Goal: Task Accomplishment & Management: Use online tool/utility

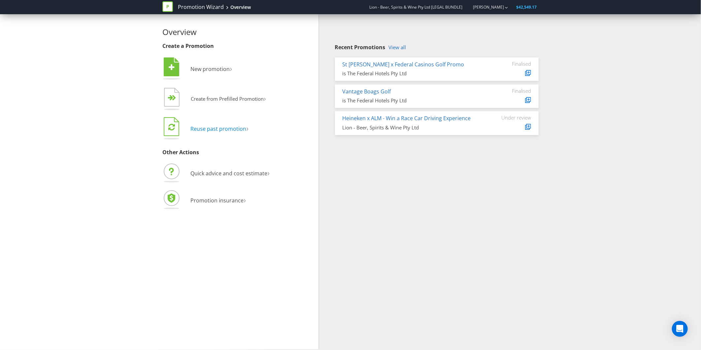
click at [219, 129] on span "Reuse past promotion" at bounding box center [219, 128] width 56 height 7
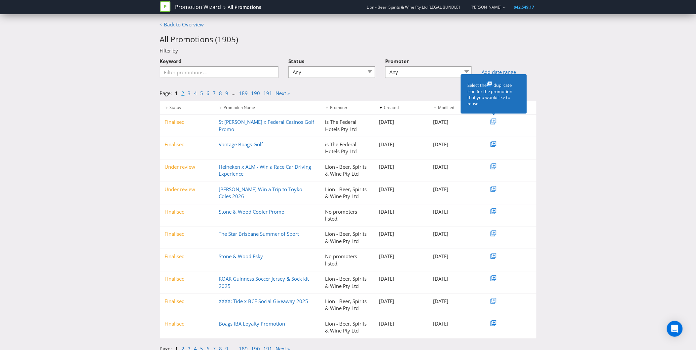
click at [184, 91] on link "2" at bounding box center [183, 93] width 3 height 7
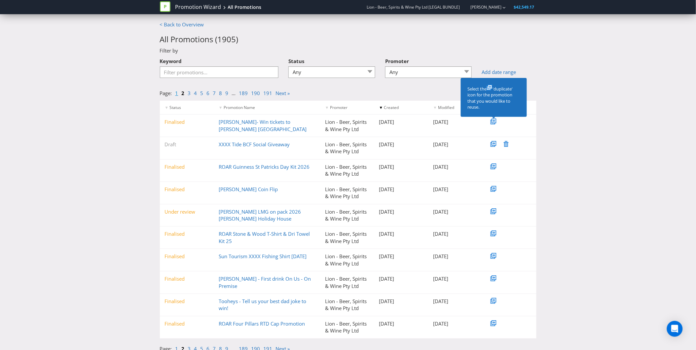
click at [177, 91] on link "1" at bounding box center [176, 93] width 3 height 7
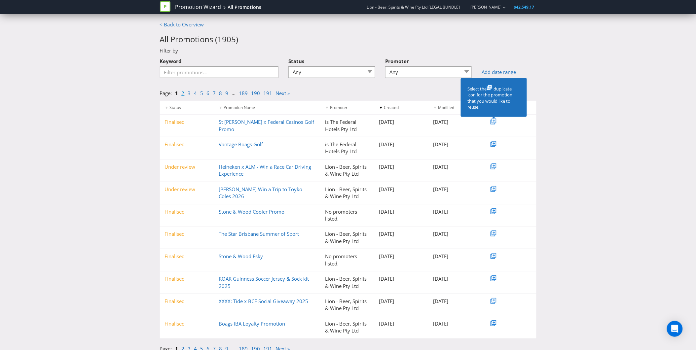
click at [184, 96] on link "2" at bounding box center [183, 93] width 3 height 7
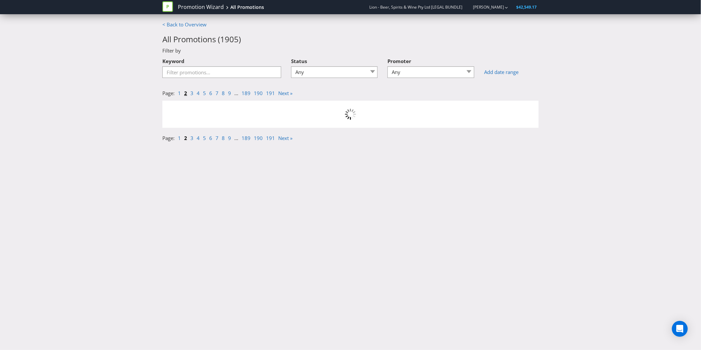
click at [184, 96] on li "1" at bounding box center [181, 93] width 6 height 7
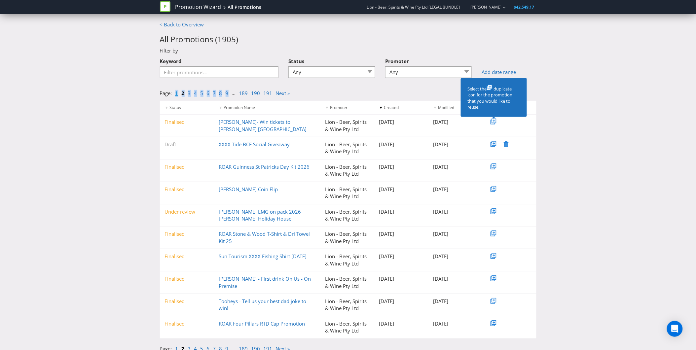
drag, startPoint x: 184, startPoint y: 96, endPoint x: 178, endPoint y: 96, distance: 5.3
click at [178, 96] on link "1" at bounding box center [176, 93] width 3 height 7
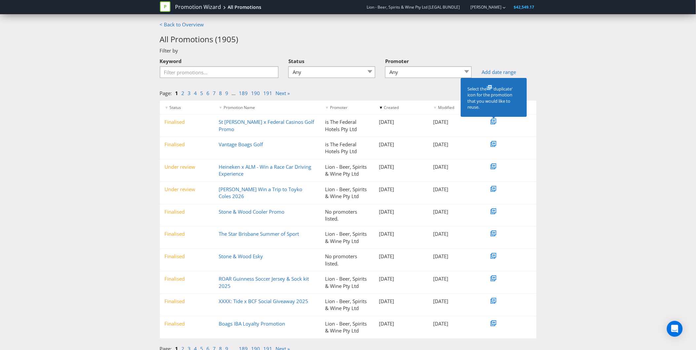
click at [111, 125] on div "< Back to Overview All Promotions ( 1905 ) Filter by Keyword Status Any Draft U…" at bounding box center [348, 188] width 696 height 335
click at [184, 94] on link "2" at bounding box center [183, 93] width 3 height 7
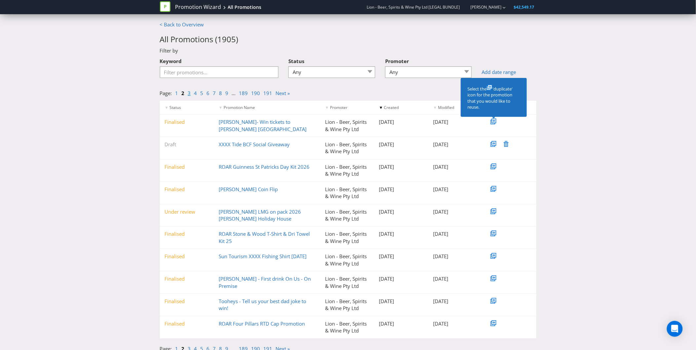
click at [190, 95] on link "3" at bounding box center [189, 93] width 3 height 7
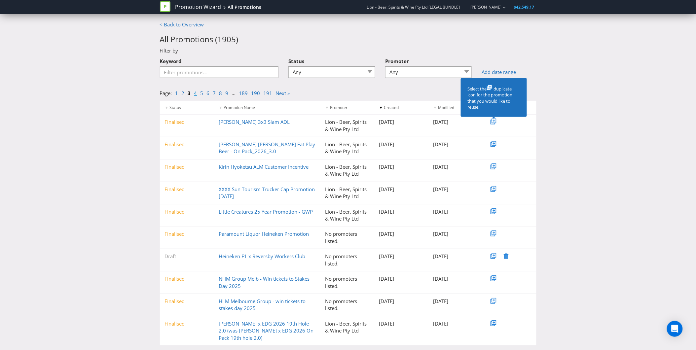
click at [194, 93] on link "4" at bounding box center [195, 93] width 3 height 7
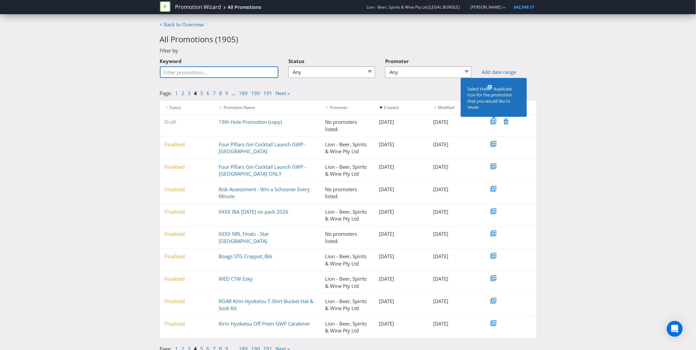
click at [229, 71] on input "Keyword" at bounding box center [219, 72] width 119 height 12
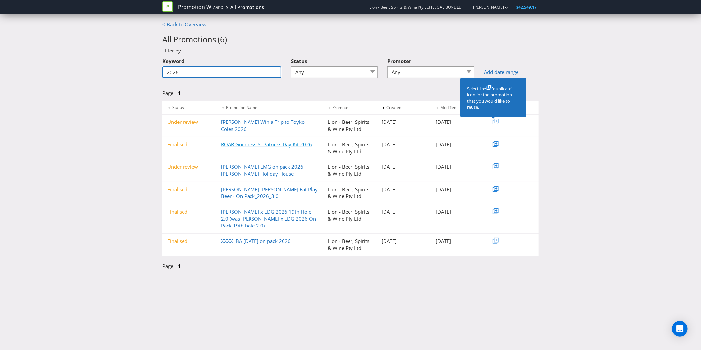
type input "2026"
click at [264, 144] on link "ROAR Guinness St Patricks Day Kit 2026" at bounding box center [267, 144] width 91 height 7
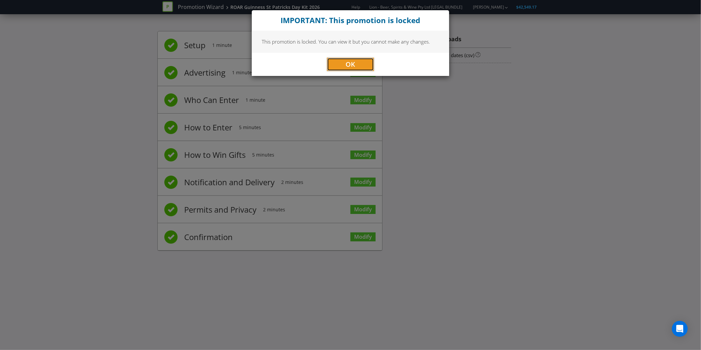
click at [335, 66] on button "OK" at bounding box center [350, 64] width 47 height 13
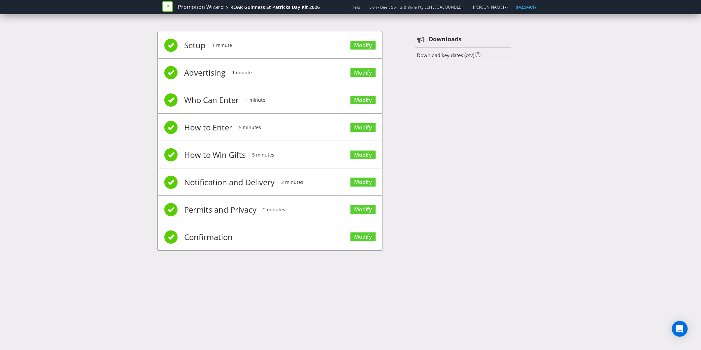
click at [215, 203] on span "Permits and Privacy" at bounding box center [220, 209] width 72 height 26
click at [214, 222] on span "Permits and Privacy" at bounding box center [220, 209] width 72 height 26
click at [358, 100] on link "Modify" at bounding box center [363, 100] width 25 height 9
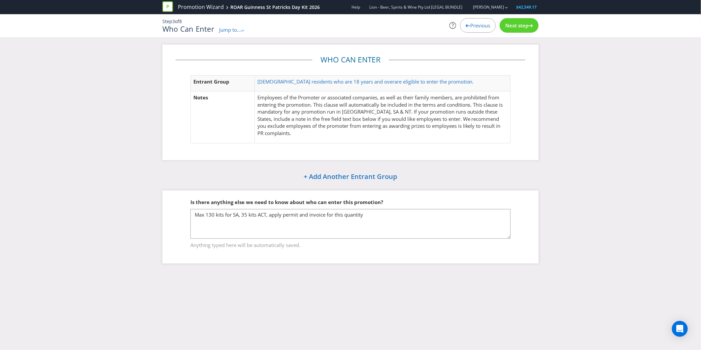
click at [513, 31] on div "Next step" at bounding box center [519, 25] width 39 height 15
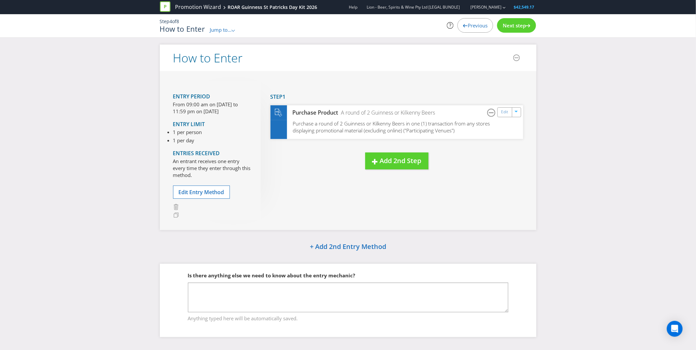
click at [477, 27] on span "Previous" at bounding box center [478, 25] width 20 height 7
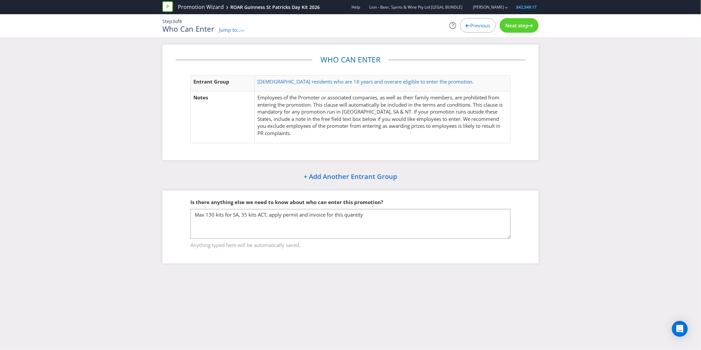
click at [477, 27] on span "Previous" at bounding box center [480, 25] width 20 height 7
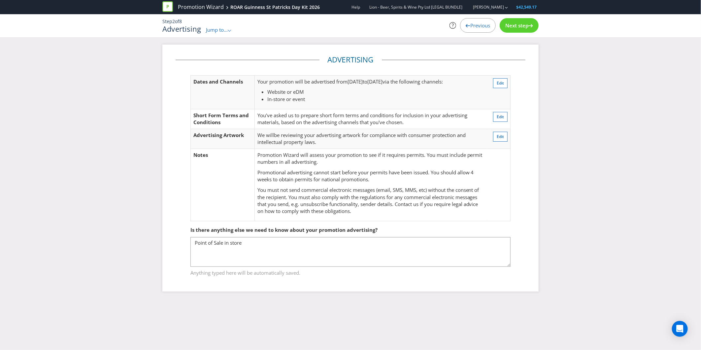
drag, startPoint x: 477, startPoint y: 27, endPoint x: 468, endPoint y: 25, distance: 9.4
click at [470, 25] on span "Previous" at bounding box center [480, 25] width 20 height 7
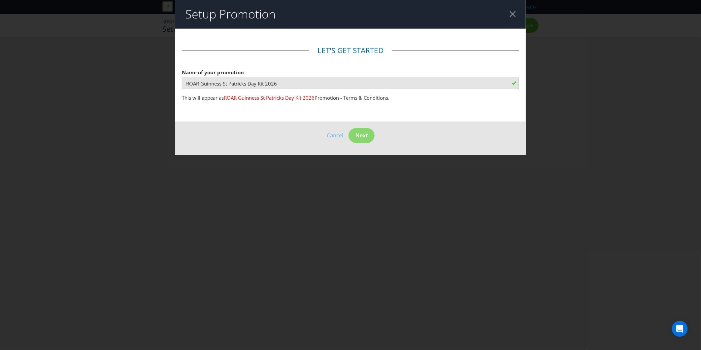
click at [512, 14] on div at bounding box center [513, 14] width 6 height 6
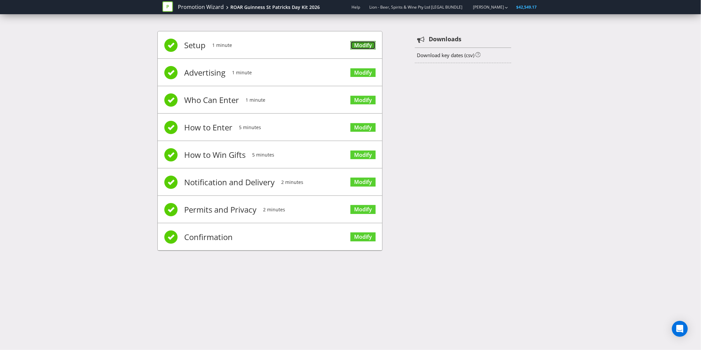
click at [357, 45] on link "Modify" at bounding box center [363, 45] width 25 height 9
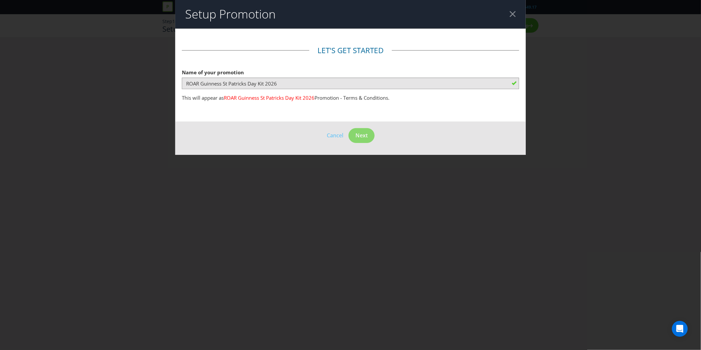
click at [514, 11] on div at bounding box center [513, 14] width 6 height 6
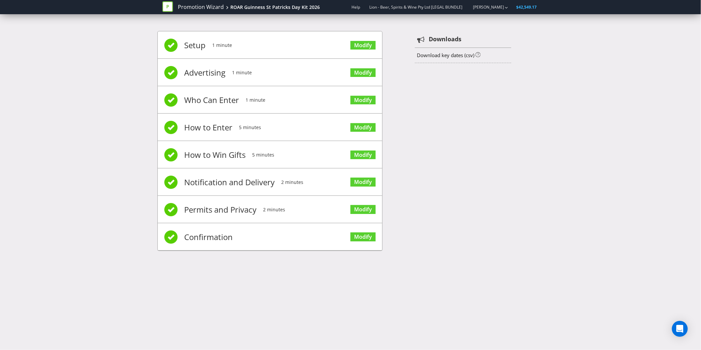
click at [349, 235] on li "Confirmation Modify" at bounding box center [270, 236] width 225 height 27
click at [360, 237] on link "Modify" at bounding box center [363, 236] width 25 height 9
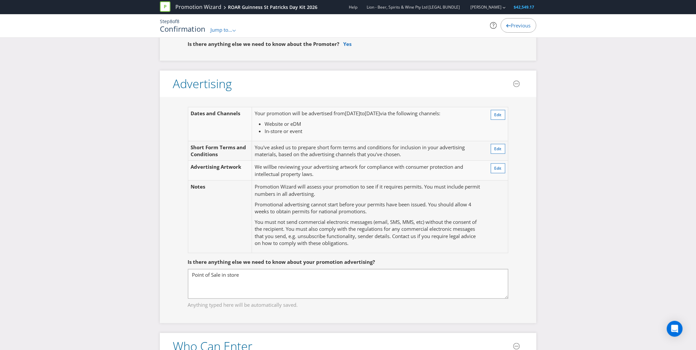
scroll to position [147, 0]
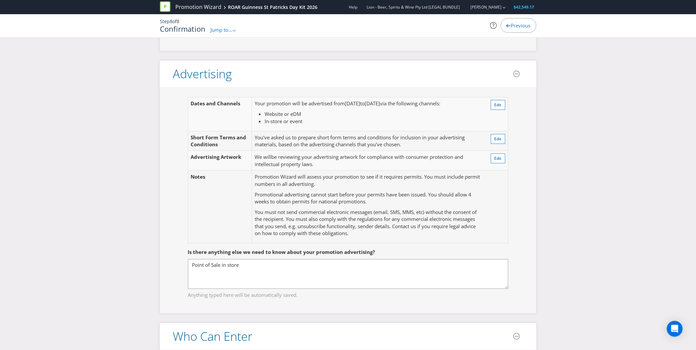
click at [412, 106] on span "via the following channels:" at bounding box center [410, 103] width 60 height 7
click at [410, 105] on span "via the following channels:" at bounding box center [410, 103] width 60 height 7
click at [410, 104] on span "via the following channels:" at bounding box center [410, 103] width 60 height 7
drag, startPoint x: 410, startPoint y: 104, endPoint x: 383, endPoint y: 103, distance: 26.4
click at [383, 103] on p "Your promotion will be advertised from [DATE] to [DATE] via the following chann…" at bounding box center [368, 103] width 226 height 7
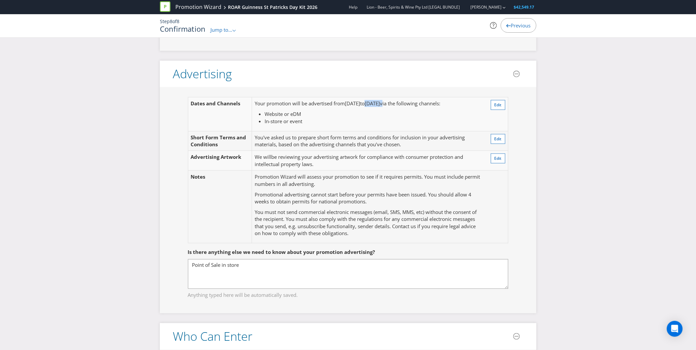
copy p "[DATE]"
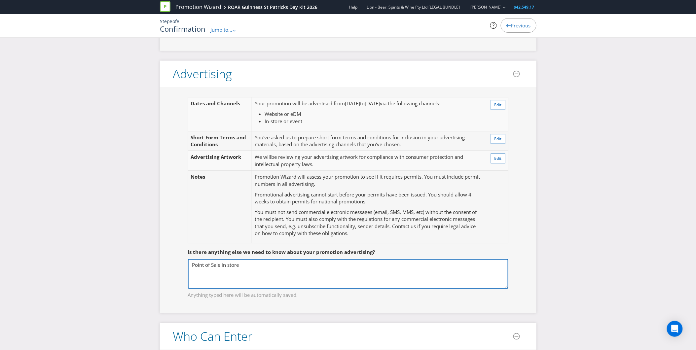
click at [296, 263] on textarea "Point of Sale in store" at bounding box center [348, 274] width 320 height 30
